Goal: Find specific page/section: Find specific page/section

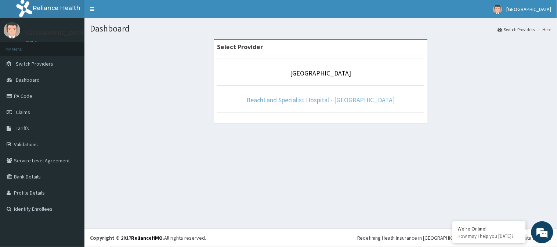
click at [336, 100] on link "BeachLand Specialist Hospital - [GEOGRAPHIC_DATA]" at bounding box center [320, 100] width 149 height 8
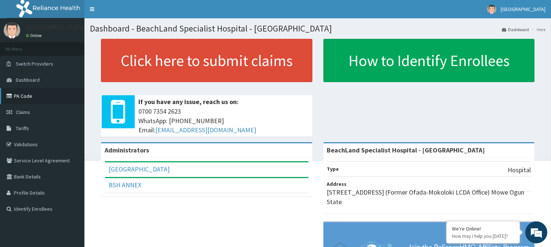
click at [22, 97] on link "PA Code" at bounding box center [42, 96] width 84 height 16
